Goal: Obtain resource: Obtain resource

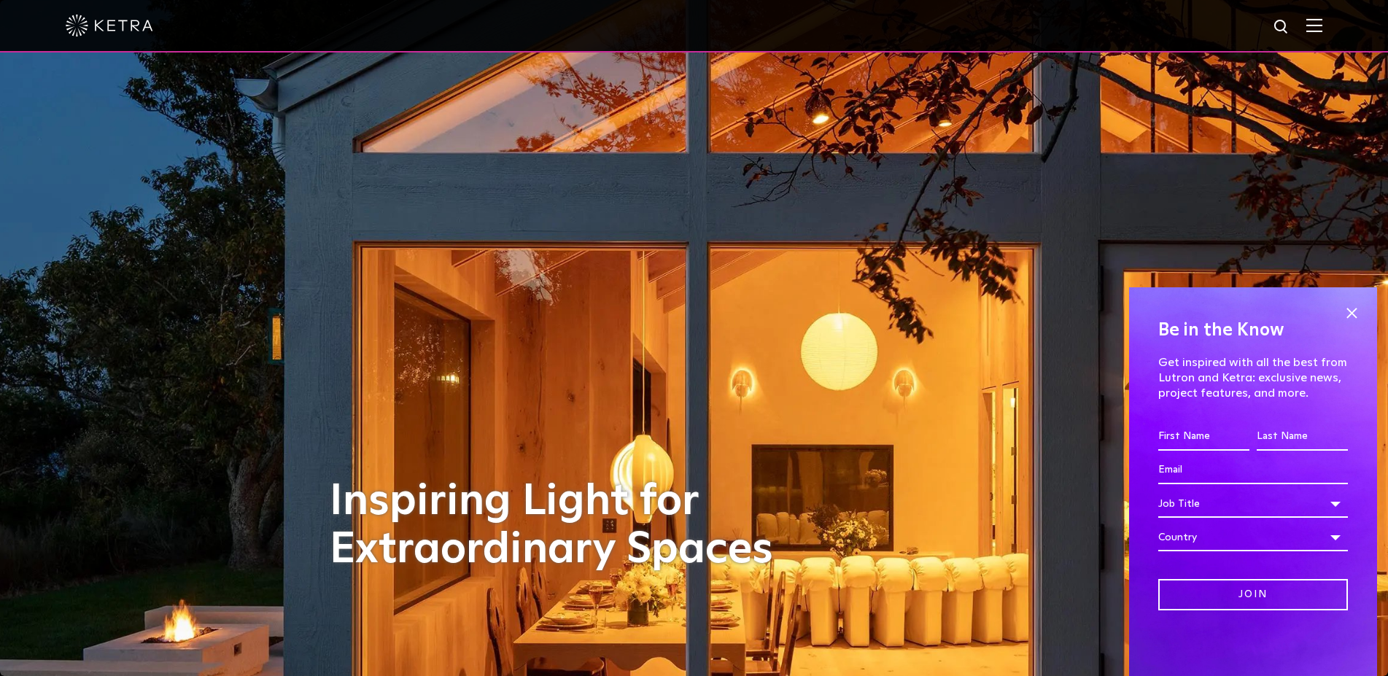
click at [1322, 28] on img at bounding box center [1314, 25] width 16 height 14
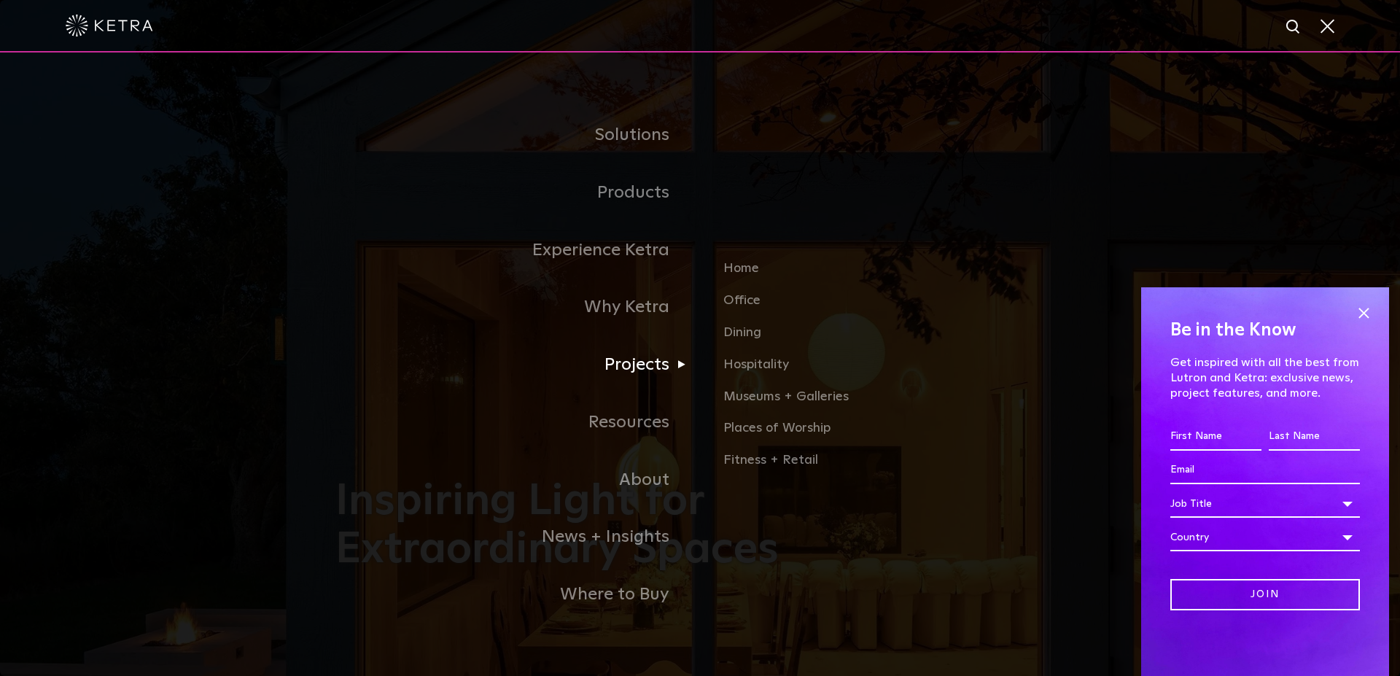
click at [645, 368] on link "Projects" at bounding box center [517, 365] width 365 height 58
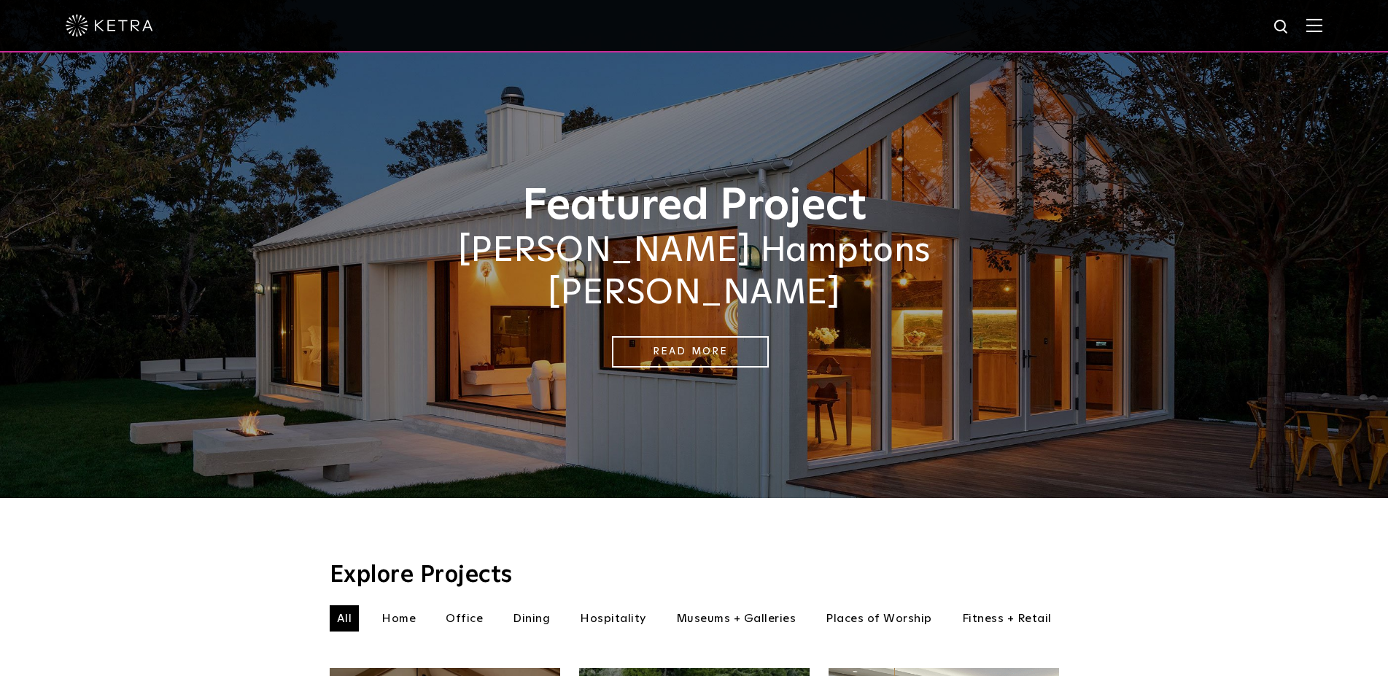
click at [1335, 26] on div at bounding box center [694, 26] width 1388 height 52
click at [1322, 26] on img at bounding box center [1314, 25] width 16 height 14
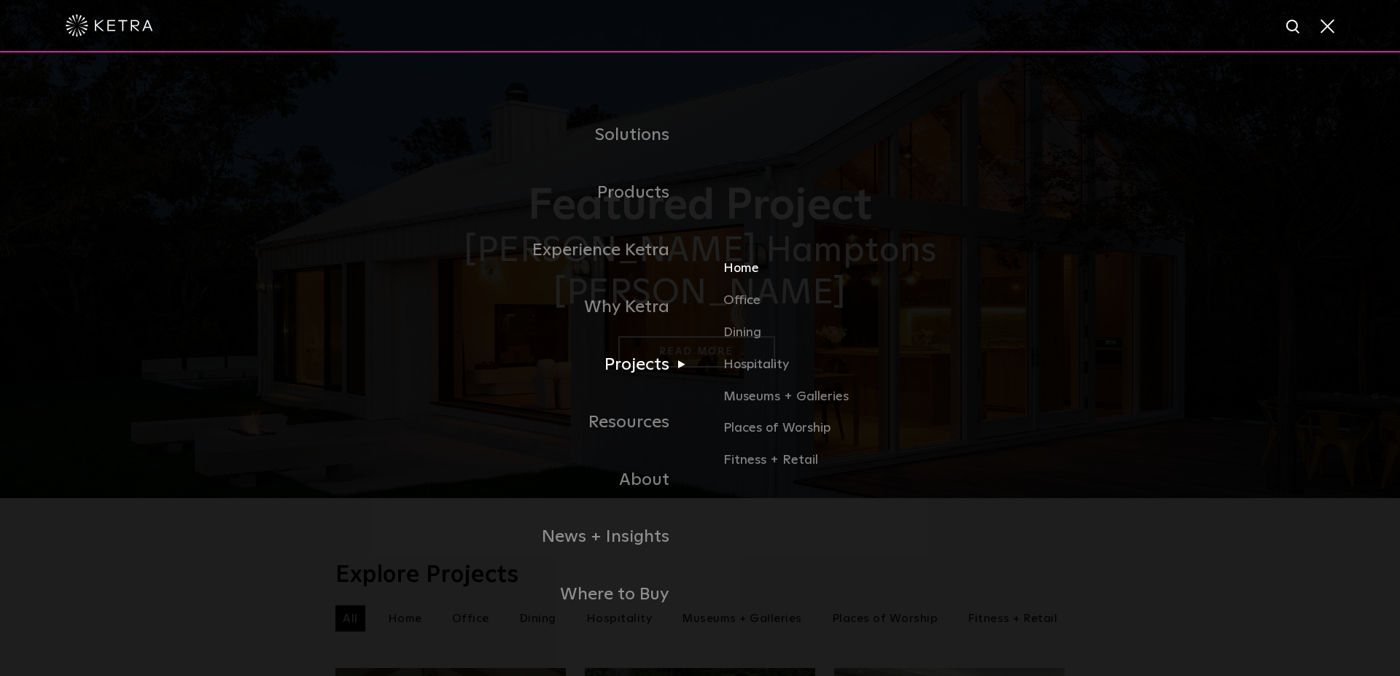
click at [744, 274] on link "Home" at bounding box center [893, 275] width 341 height 32
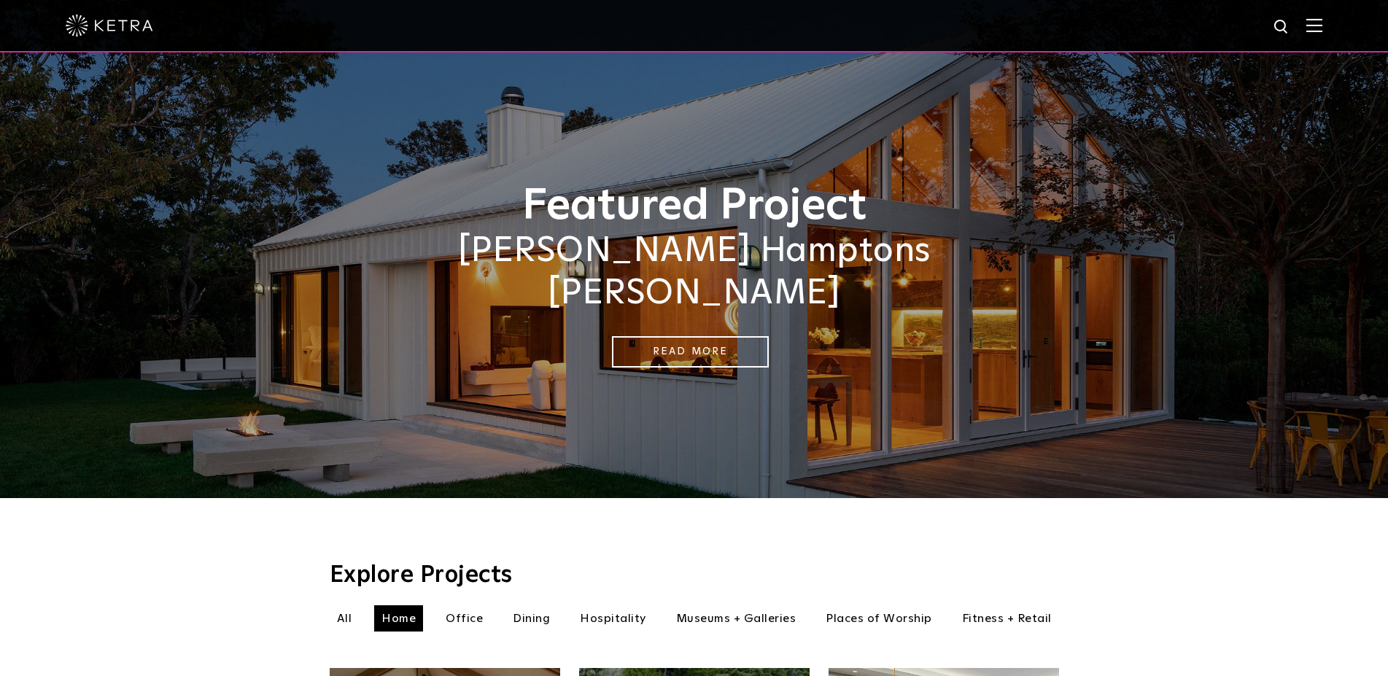
click at [1322, 23] on img at bounding box center [1314, 25] width 16 height 14
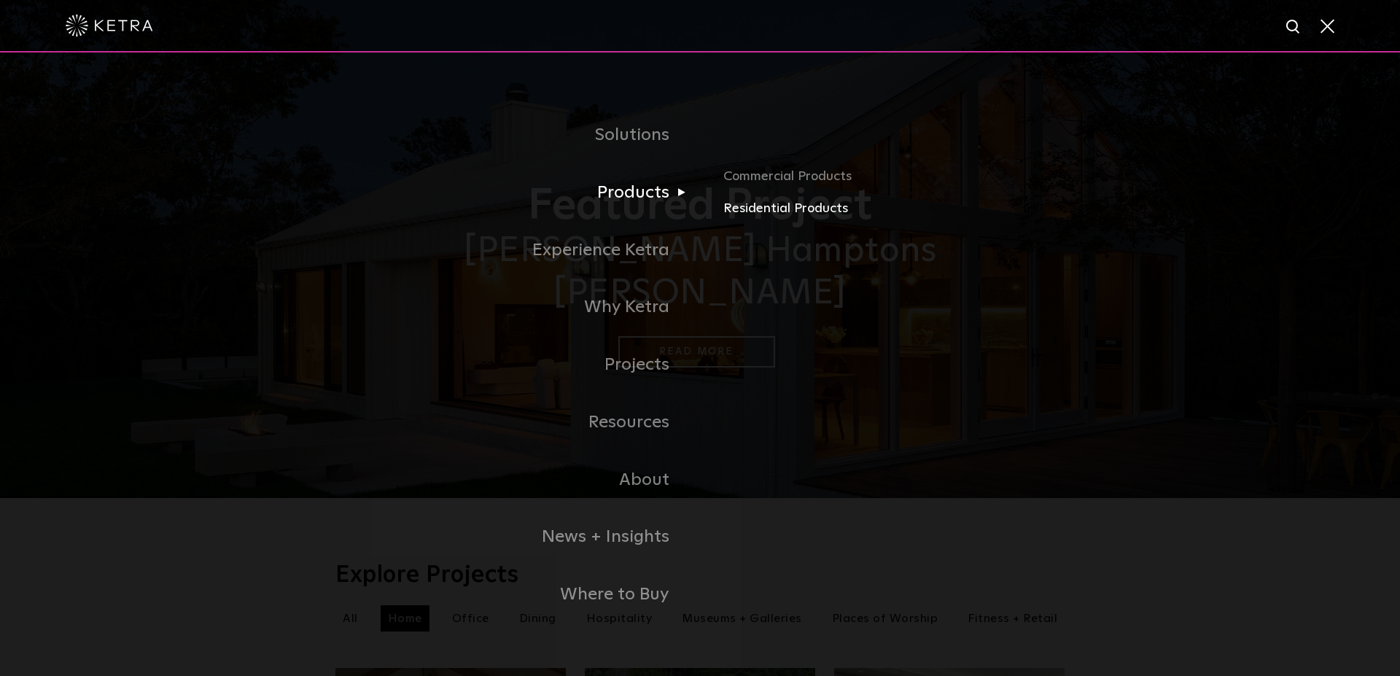
click at [773, 209] on link "Residential Products" at bounding box center [893, 208] width 341 height 21
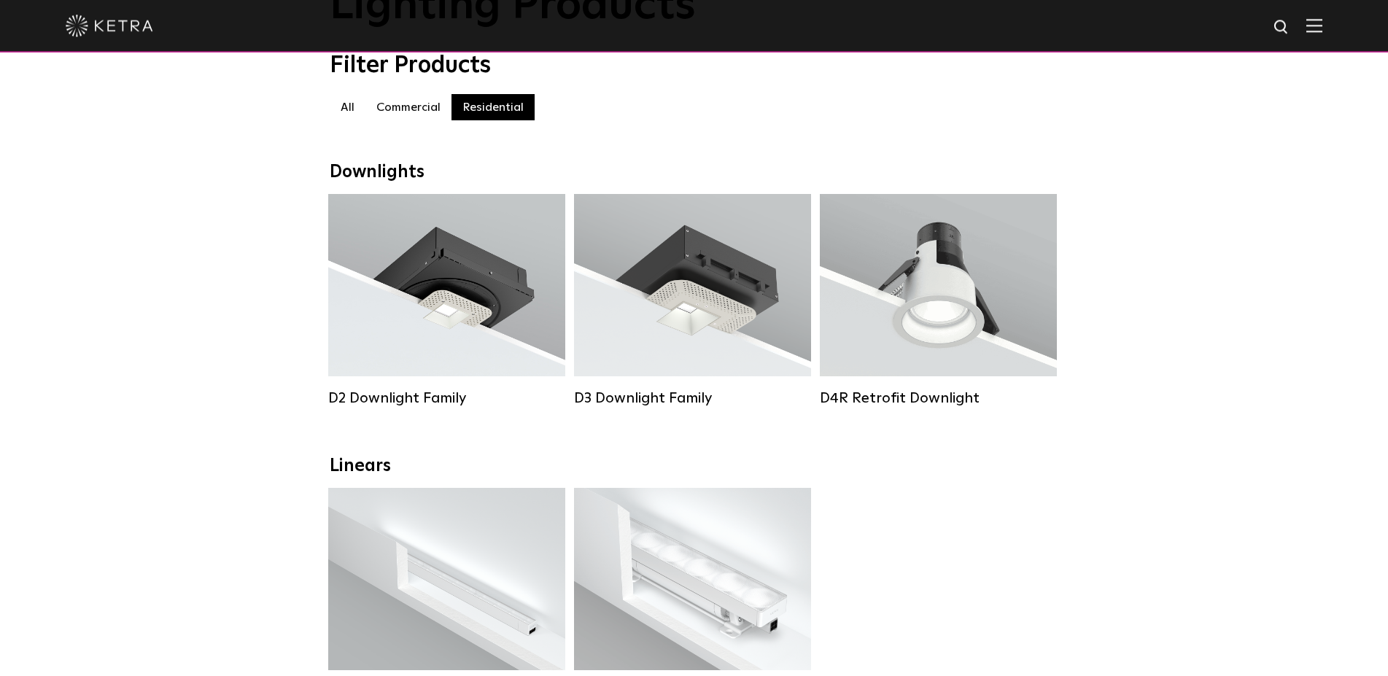
scroll to position [223, 0]
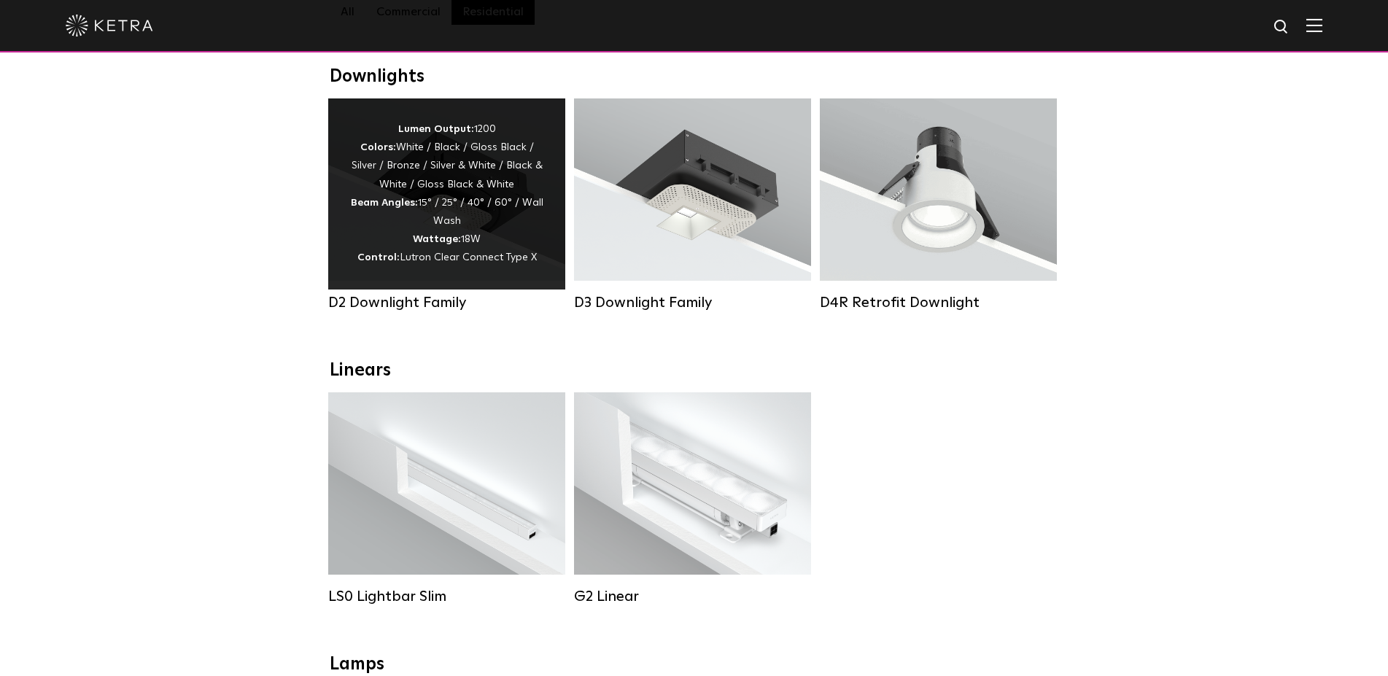
click at [491, 224] on div "Lumen Output: 1200 Colors: White / Black / Gloss Black / Silver / Bronze / Silv…" at bounding box center [446, 193] width 193 height 147
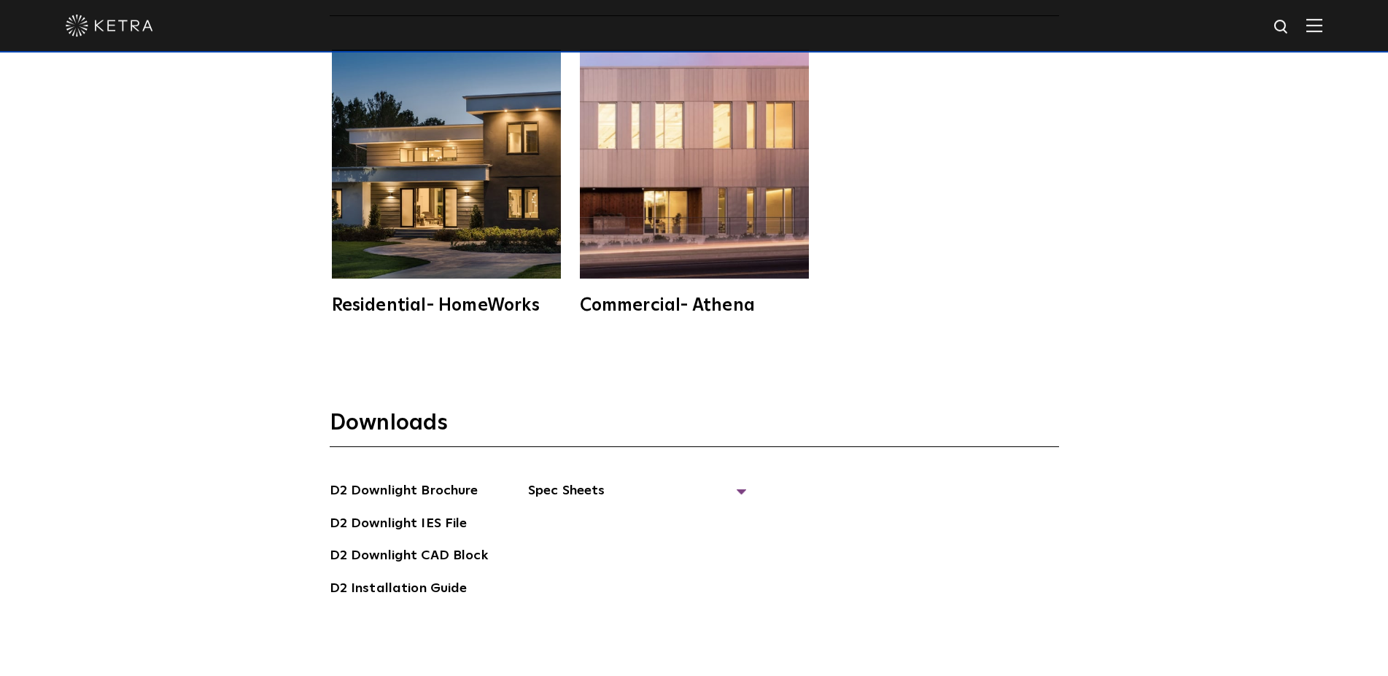
scroll to position [4016, 0]
click at [561, 481] on span "Spec Sheets" at bounding box center [637, 497] width 219 height 32
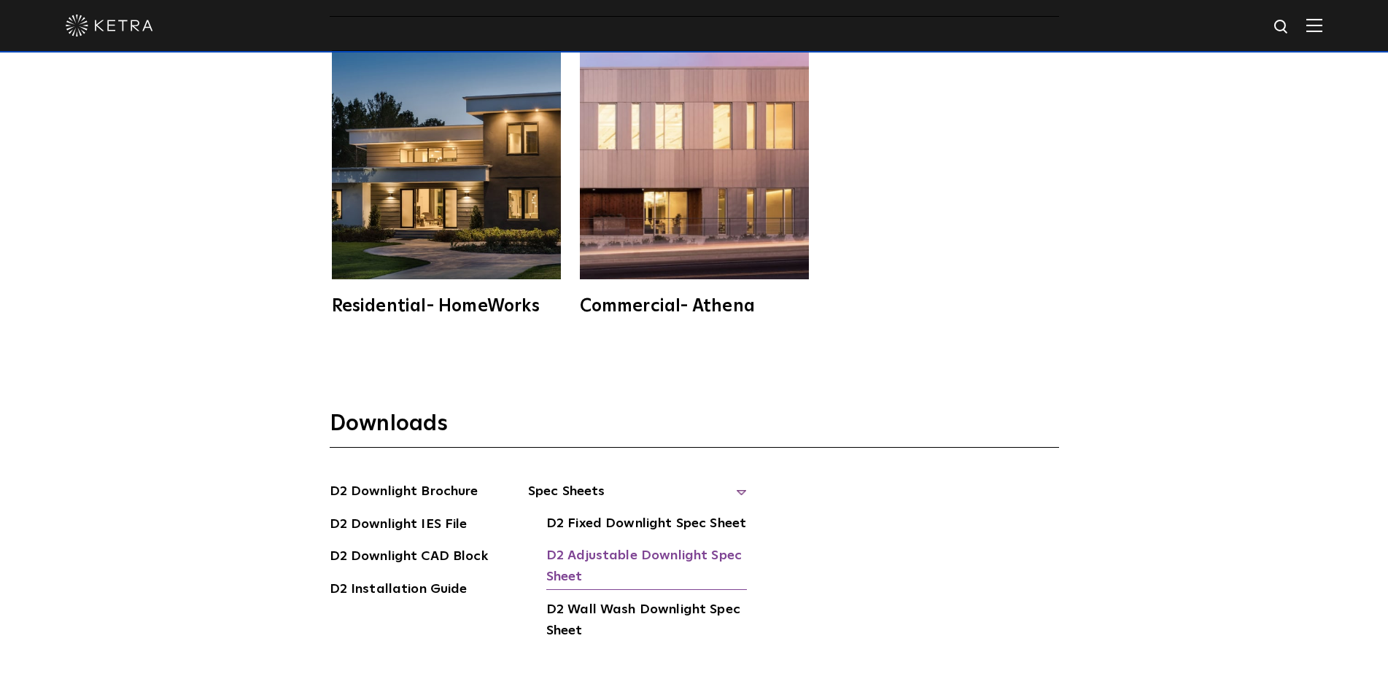
click at [609, 545] on link "D2 Adjustable Downlight Spec Sheet" at bounding box center [646, 567] width 201 height 44
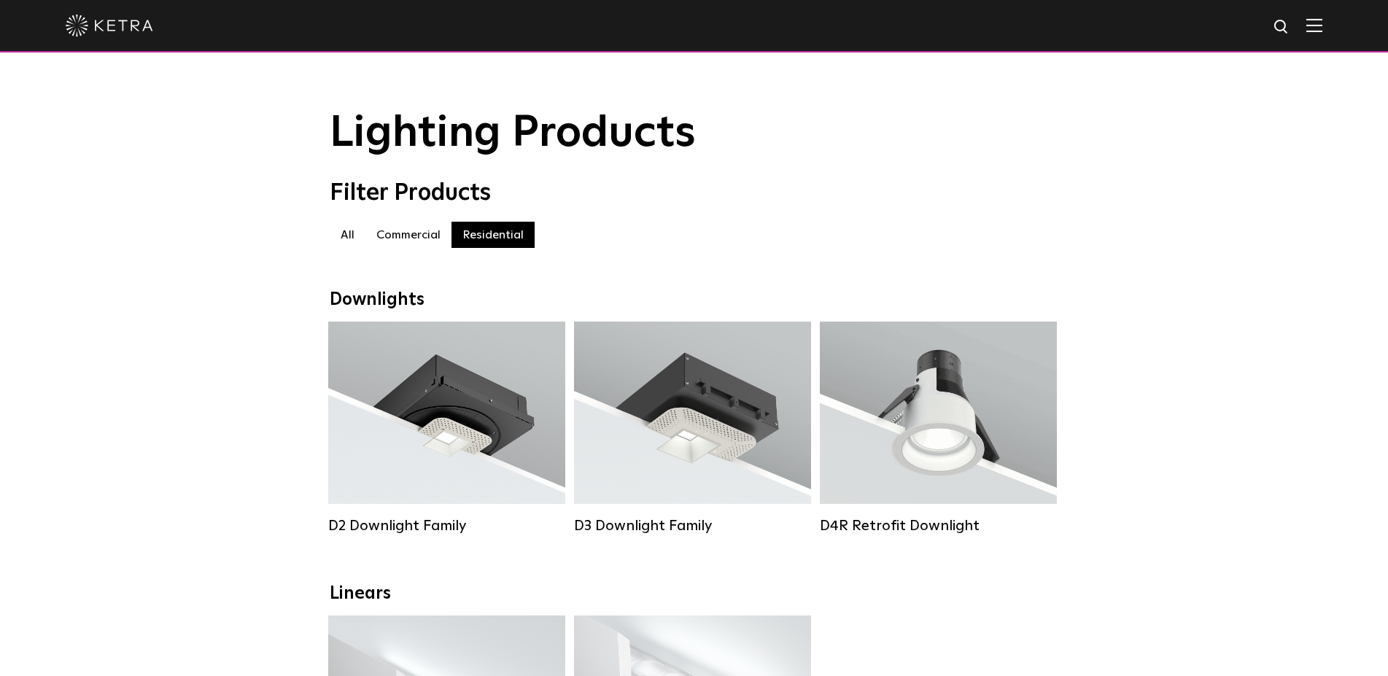
scroll to position [223, 0]
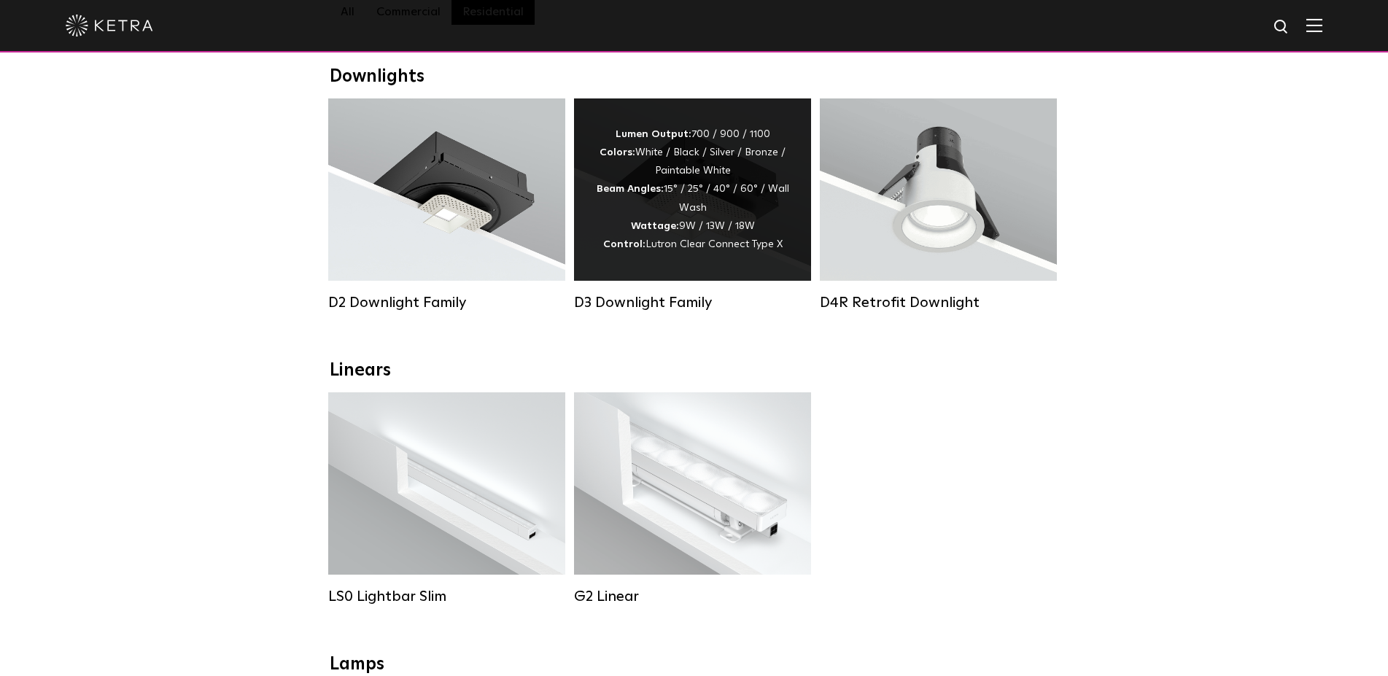
click at [639, 219] on div "Lumen Output: 700 / 900 / 1100 Colors: White / Black / Silver / Bronze / Painta…" at bounding box center [692, 189] width 193 height 128
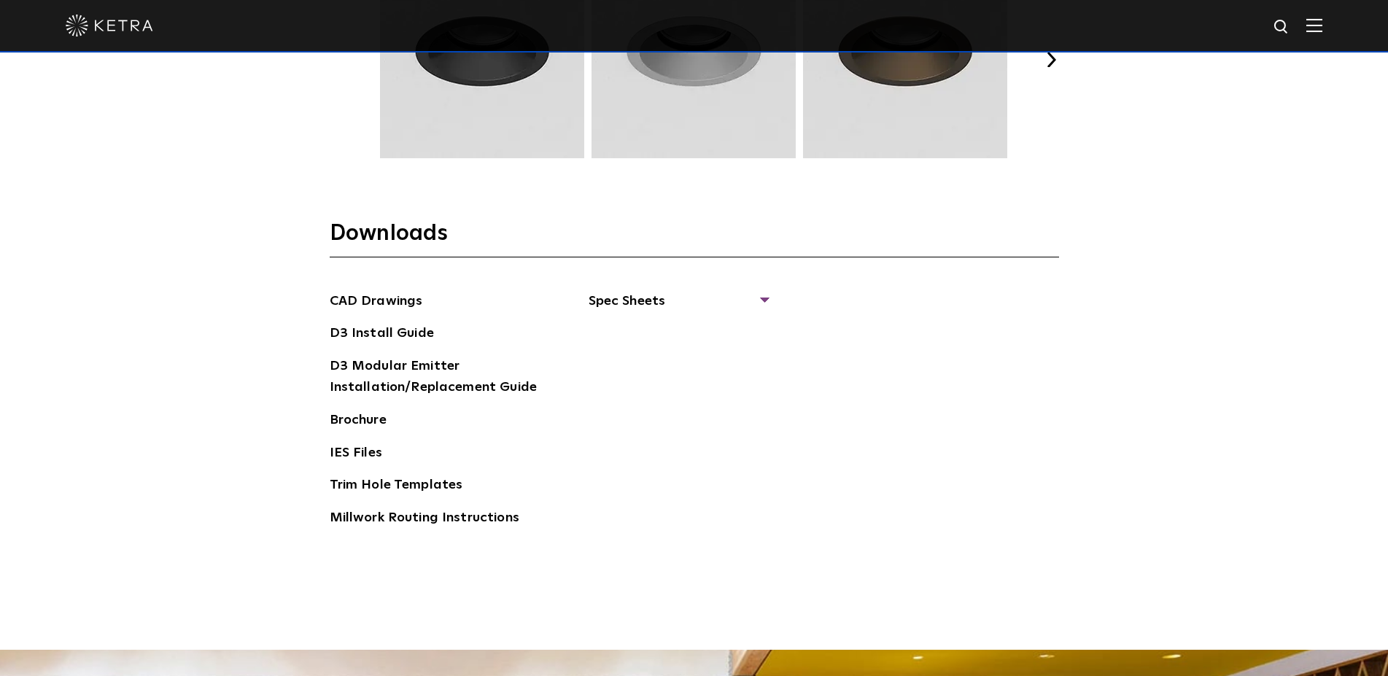
scroll to position [2231, 0]
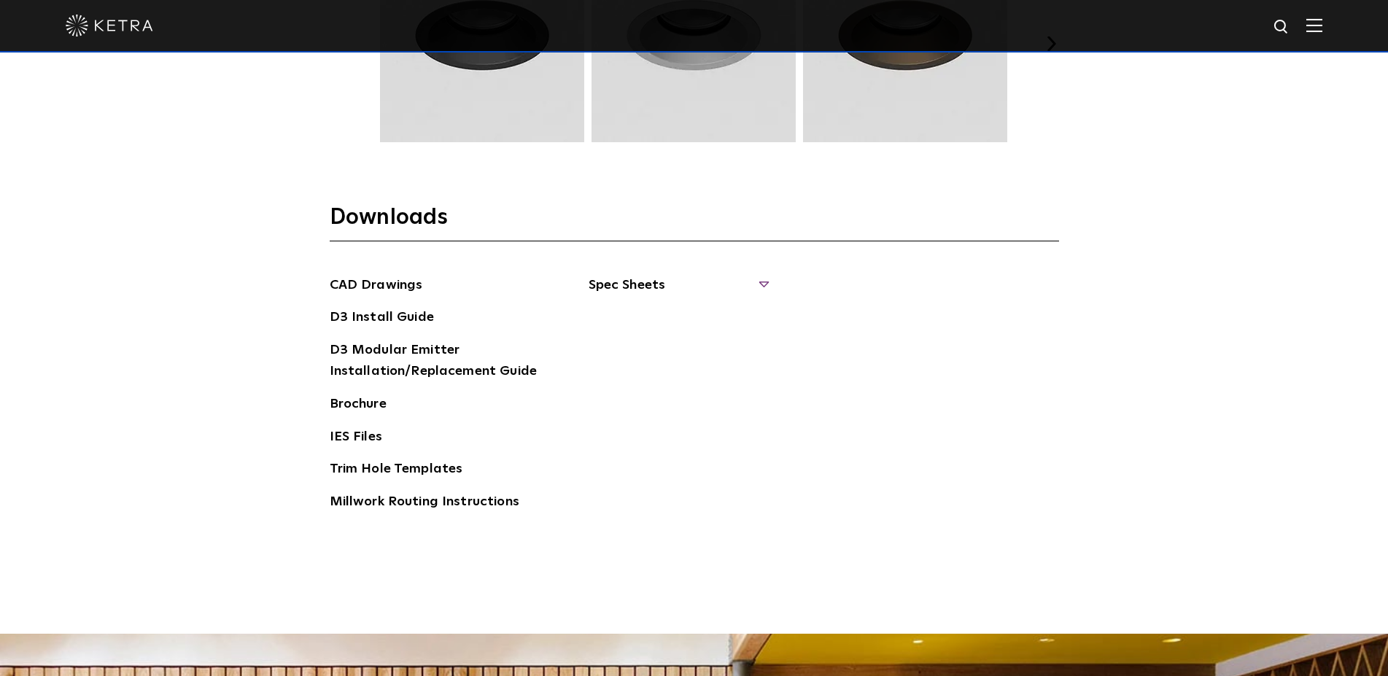
click at [628, 284] on span "Spec Sheets" at bounding box center [677, 291] width 179 height 32
click at [659, 319] on link "D3 Adjustable Round" at bounding box center [662, 318] width 111 height 16
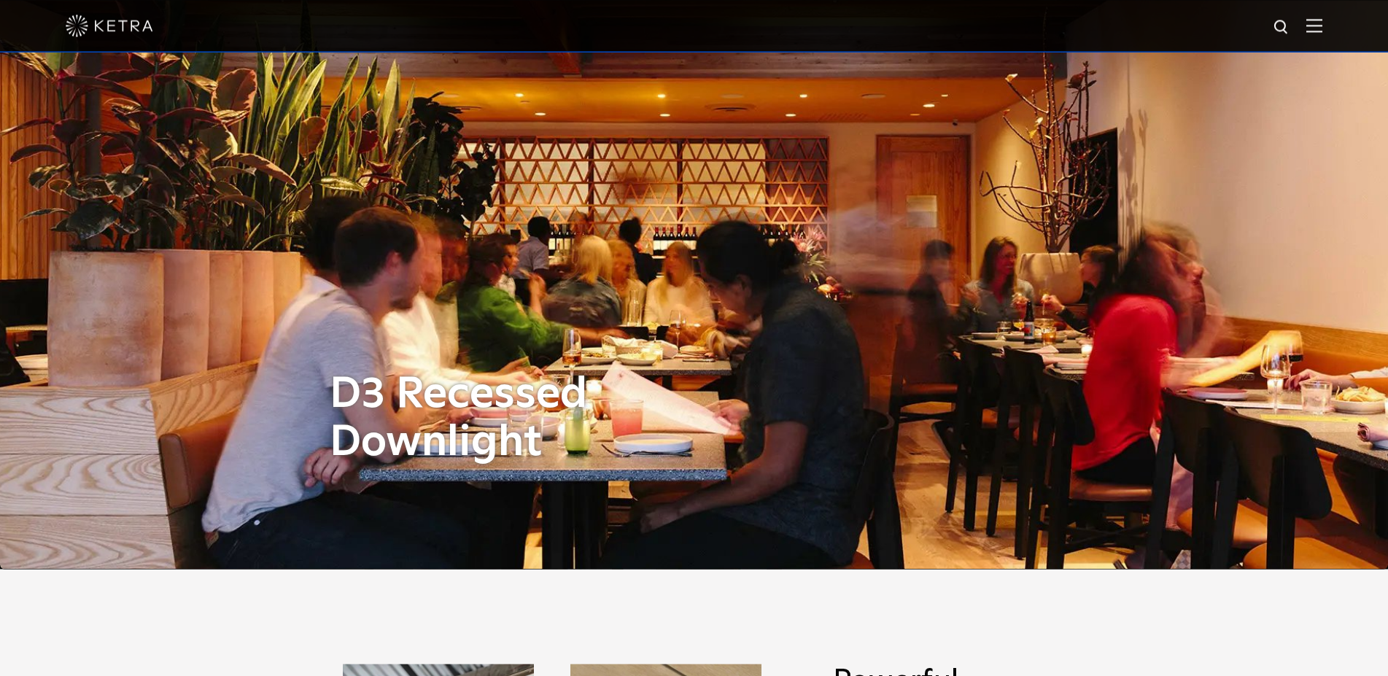
scroll to position [0, 0]
